Goal: Communication & Community: Answer question/provide support

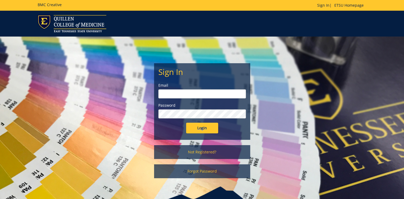
type input "[EMAIL_ADDRESS][DOMAIN_NAME]"
click at [201, 131] on input "Login" at bounding box center [202, 128] width 32 height 11
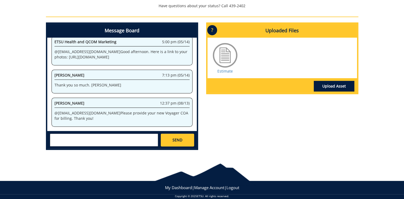
scroll to position [269, 0]
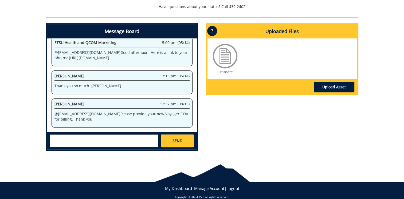
click at [142, 139] on textarea at bounding box center [104, 140] width 108 height 13
type textarea "Z"
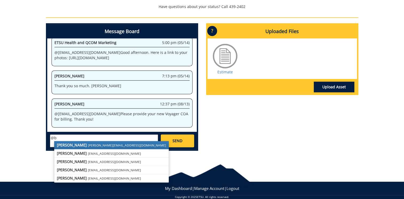
type textarea "@"
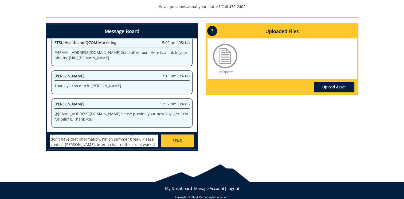
scroll to position [9, 0]
click at [122, 139] on textarea "I'm sorry we do not have an executive aide right now and I don't have that info…" at bounding box center [104, 140] width 108 height 13
click at [96, 140] on textarea "I'm sorry we do not have an executive aide right now and I don't have that info…" at bounding box center [104, 140] width 108 height 13
click at [97, 144] on textarea "I'm sorry we do not have an executive aide right now and I don't have that info…" at bounding box center [104, 140] width 108 height 13
type textarea "I'm sorry we do not have an executive aide right now and I don't have that info…"
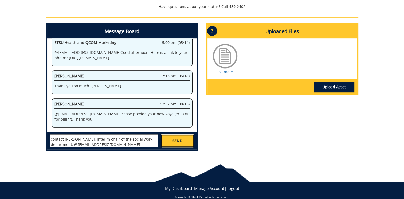
click at [177, 135] on link "SEND" at bounding box center [177, 140] width 33 height 13
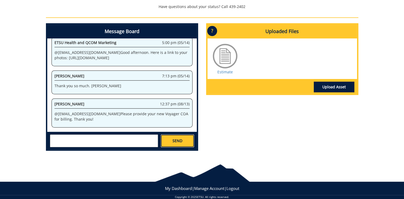
scroll to position [0, 0]
